Goal: Information Seeking & Learning: Learn about a topic

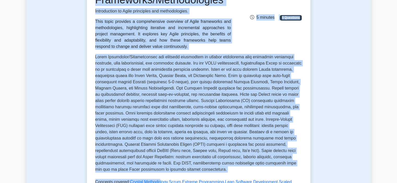
scroll to position [160, 0]
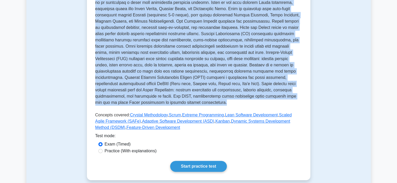
drag, startPoint x: 110, startPoint y: 83, endPoint x: 194, endPoint y: 102, distance: 85.8
click at [194, 102] on div "Agile Frameworks/Methodologies Introduction to Agile principles and methodologi…" at bounding box center [198, 23] width 207 height 219
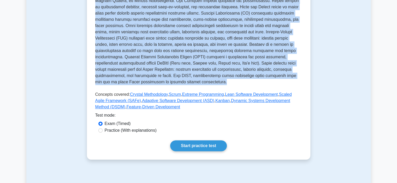
scroll to position [180, 0]
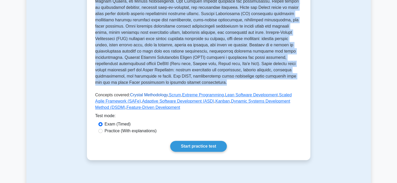
click at [148, 95] on link "Crystal Methodology" at bounding box center [149, 95] width 38 height 4
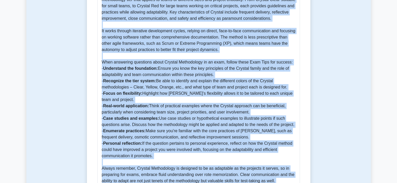
scroll to position [409, 0]
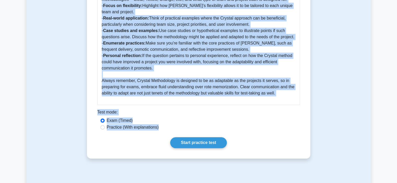
drag, startPoint x: 98, startPoint y: 41, endPoint x: 295, endPoint y: 100, distance: 205.3
copy div "Crystal Methodology 5 minutes 5 Questions Crystal Methodology is a family of Ag…"
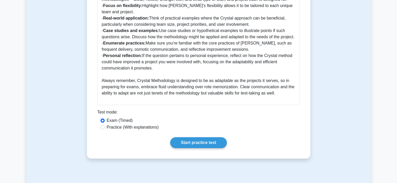
click at [172, 124] on div "Exam (Timed)" at bounding box center [198, 121] width 196 height 6
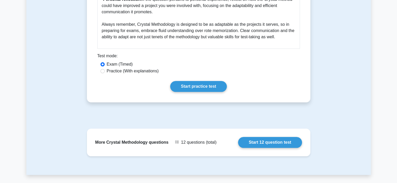
scroll to position [466, 0]
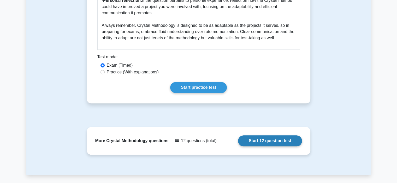
click at [258, 147] on link "Start 12 question test" at bounding box center [270, 141] width 64 height 11
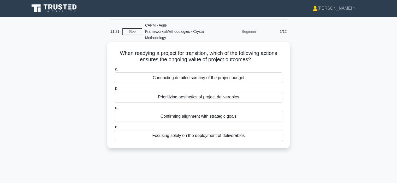
click at [217, 116] on div "Confirming alignment with strategic goals" at bounding box center [198, 116] width 169 height 11
click at [114, 110] on input "c. Confirming alignment with strategic goals" at bounding box center [114, 107] width 0 height 3
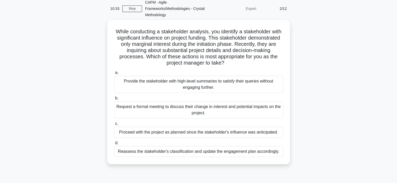
scroll to position [25, 0]
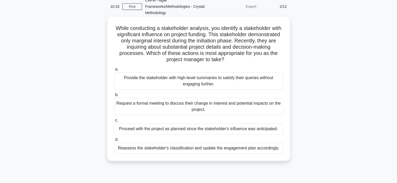
click at [230, 111] on div "Request a formal meeting to discuss their change in interest and potential impa…" at bounding box center [198, 106] width 169 height 17
click at [114, 97] on input "b. Request a formal meeting to discuss their change in interest and potential i…" at bounding box center [114, 94] width 0 height 3
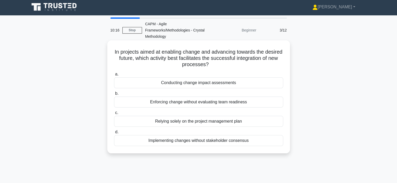
scroll to position [0, 0]
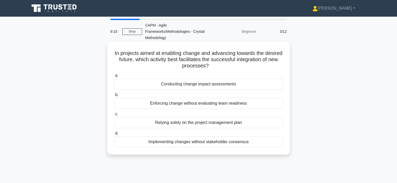
click at [225, 84] on div "Conducting change impact assessments" at bounding box center [198, 84] width 169 height 11
click at [114, 77] on input "a. Conducting change impact assessments" at bounding box center [114, 75] width 0 height 3
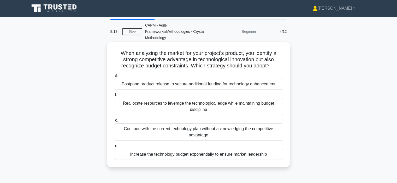
click at [225, 106] on div "Reallocate resources to leverage the technological edge while maintaining budge…" at bounding box center [198, 106] width 169 height 17
click at [114, 97] on input "b. Reallocate resources to leverage the technological edge while maintaining bu…" at bounding box center [114, 94] width 0 height 3
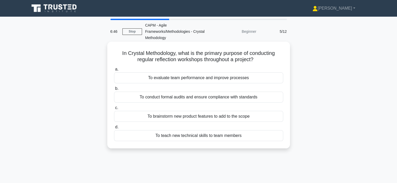
click at [219, 136] on div "To teach new technical skills to team members" at bounding box center [198, 135] width 169 height 11
click at [114, 129] on input "d. To teach new technical skills to team members" at bounding box center [114, 127] width 0 height 3
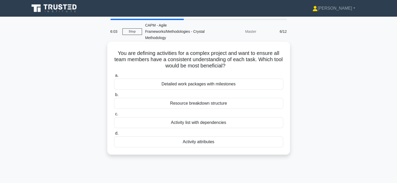
click at [222, 105] on div "Resource breakdown structure" at bounding box center [198, 103] width 169 height 11
click at [114, 97] on input "b. Resource breakdown structure" at bounding box center [114, 94] width 0 height 3
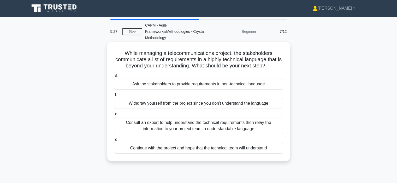
click at [220, 126] on div "Consult an expert to help understand the technical requirements then relay the …" at bounding box center [198, 125] width 169 height 17
click at [114, 116] on input "c. Consult an expert to help understand the technical requirements then relay t…" at bounding box center [114, 114] width 0 height 3
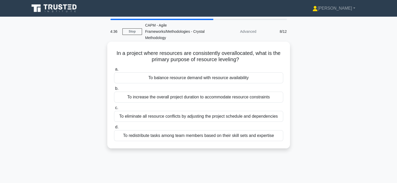
click at [232, 76] on div "To balance resource demand with resource availability" at bounding box center [198, 77] width 169 height 11
click at [114, 71] on input "a. To balance resource demand with resource availability" at bounding box center [114, 69] width 0 height 3
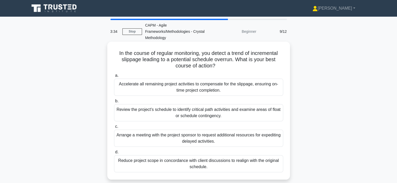
click at [226, 113] on div "Review the project's schedule to identify critical path activities and examine …" at bounding box center [198, 112] width 169 height 17
click at [114, 103] on input "b. Review the project's schedule to identify critical path activities and exami…" at bounding box center [114, 101] width 0 height 3
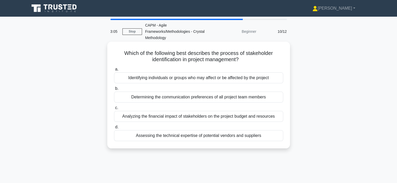
click at [247, 80] on div "Identifying individuals or groups who may affect or be affected by the project" at bounding box center [198, 77] width 169 height 11
click at [114, 71] on input "a. Identifying individuals or groups who may affect or be affected by the proje…" at bounding box center [114, 69] width 0 height 3
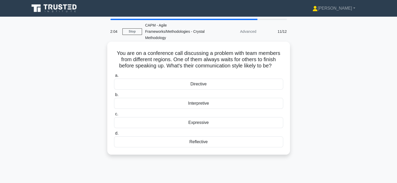
click at [207, 143] on div "Reflective" at bounding box center [198, 142] width 169 height 11
click at [114, 135] on input "d. Reflective" at bounding box center [114, 133] width 0 height 3
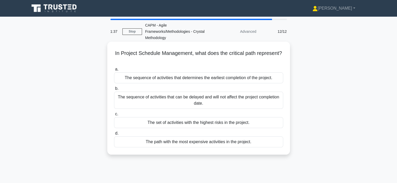
click at [257, 80] on div "The sequence of activities that determines the earliest completion of the proje…" at bounding box center [198, 77] width 169 height 11
click at [114, 71] on input "a. The sequence of activities that determines the earliest completion of the pr…" at bounding box center [114, 69] width 0 height 3
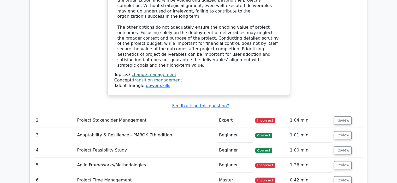
scroll to position [525, 0]
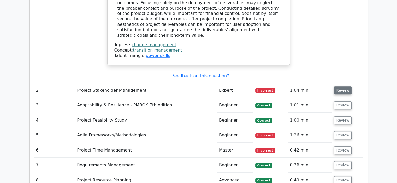
click at [338, 87] on button "Review" at bounding box center [343, 91] width 18 height 8
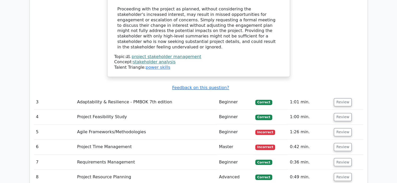
scroll to position [838, 0]
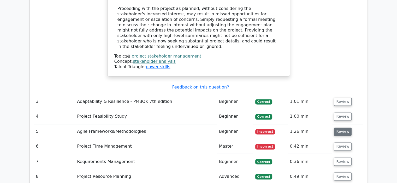
click at [340, 128] on button "Review" at bounding box center [343, 132] width 18 height 8
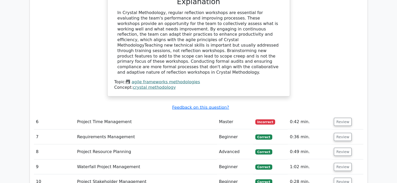
scroll to position [1085, 0]
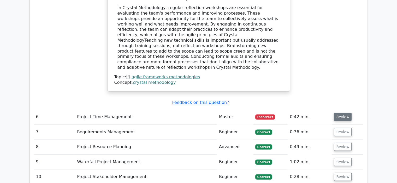
click at [338, 113] on button "Review" at bounding box center [343, 117] width 18 height 8
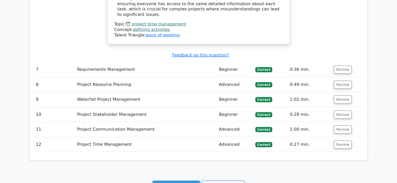
scroll to position [1490, 0]
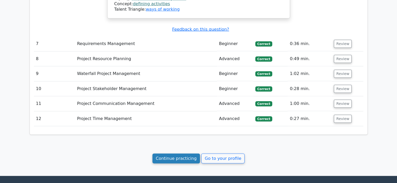
click at [178, 154] on link "Continue practicing" at bounding box center [176, 159] width 48 height 10
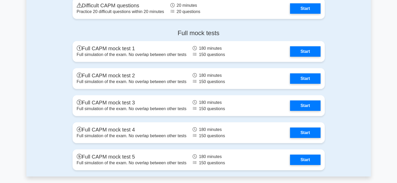
scroll to position [1582, 0]
